Goal: Book appointment/travel/reservation

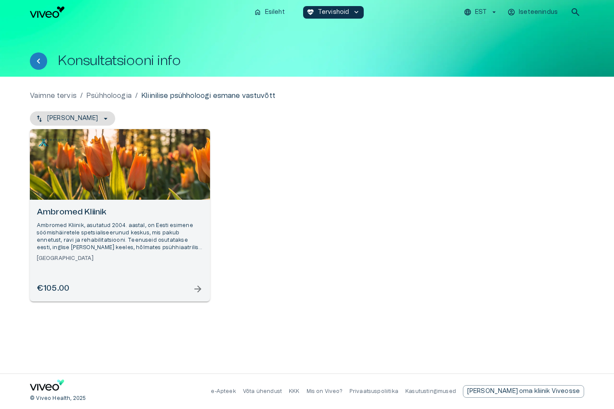
click at [80, 211] on h6 "Ambromed Kliinik" at bounding box center [120, 212] width 166 height 12
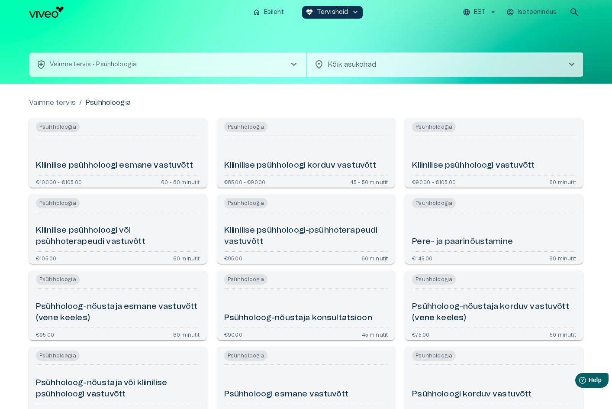
click at [333, 65] on body "Hindame teie privaatsust Kasutame küpsiseid teie sirvimiskogemuse parandamiseks…" at bounding box center [306, 204] width 612 height 409
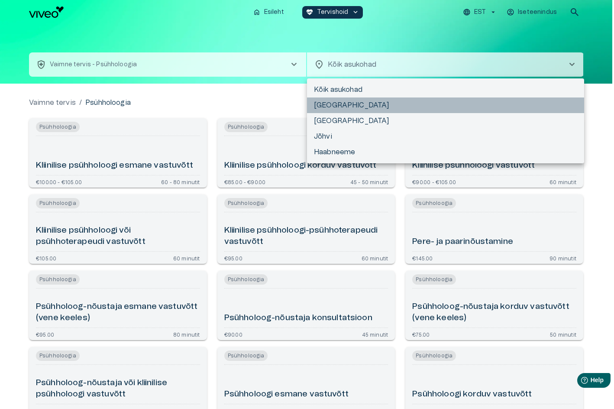
click at [322, 105] on li "[GEOGRAPHIC_DATA]" at bounding box center [445, 105] width 277 height 16
type input "**********"
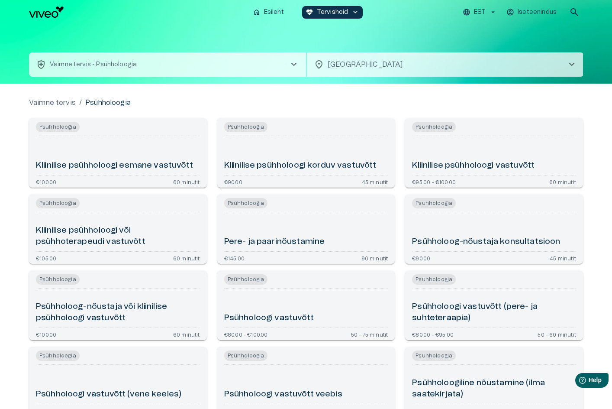
click at [393, 100] on div "Vaimne tervis / Psühholoogia" at bounding box center [306, 102] width 554 height 10
click at [82, 165] on h6 "Kliinilise psühholoogi esmane vastuvõtt" at bounding box center [114, 166] width 157 height 12
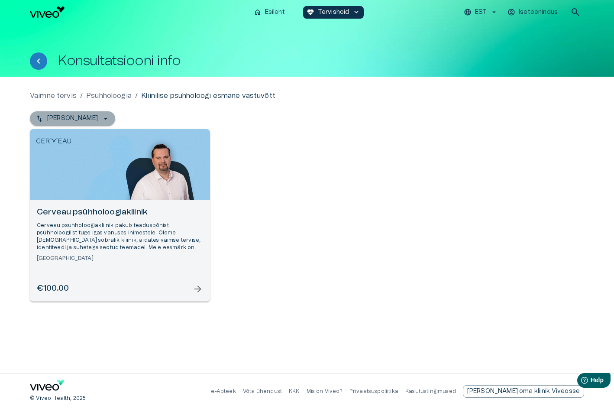
click at [88, 116] on button "[PERSON_NAME]" at bounding box center [72, 118] width 85 height 14
click at [87, 116] on p "[PERSON_NAME]" at bounding box center [72, 118] width 51 height 9
